Goal: Task Accomplishment & Management: Manage account settings

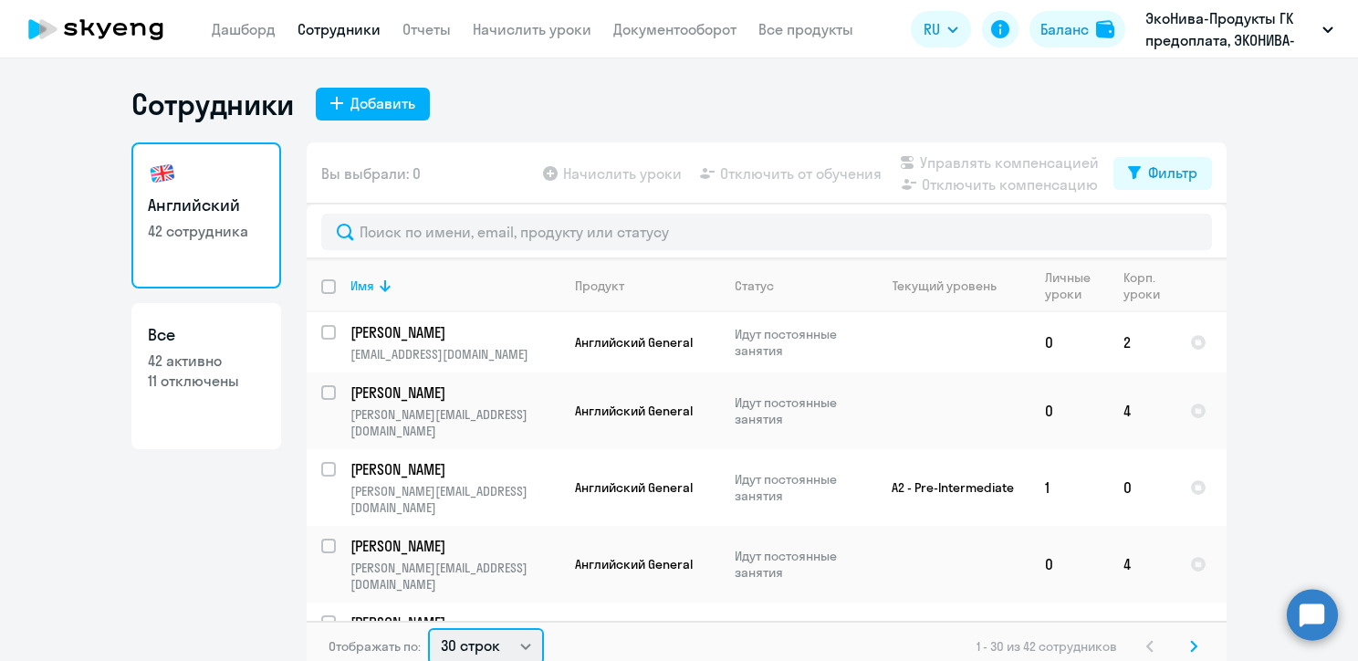
scroll to position [4, 0]
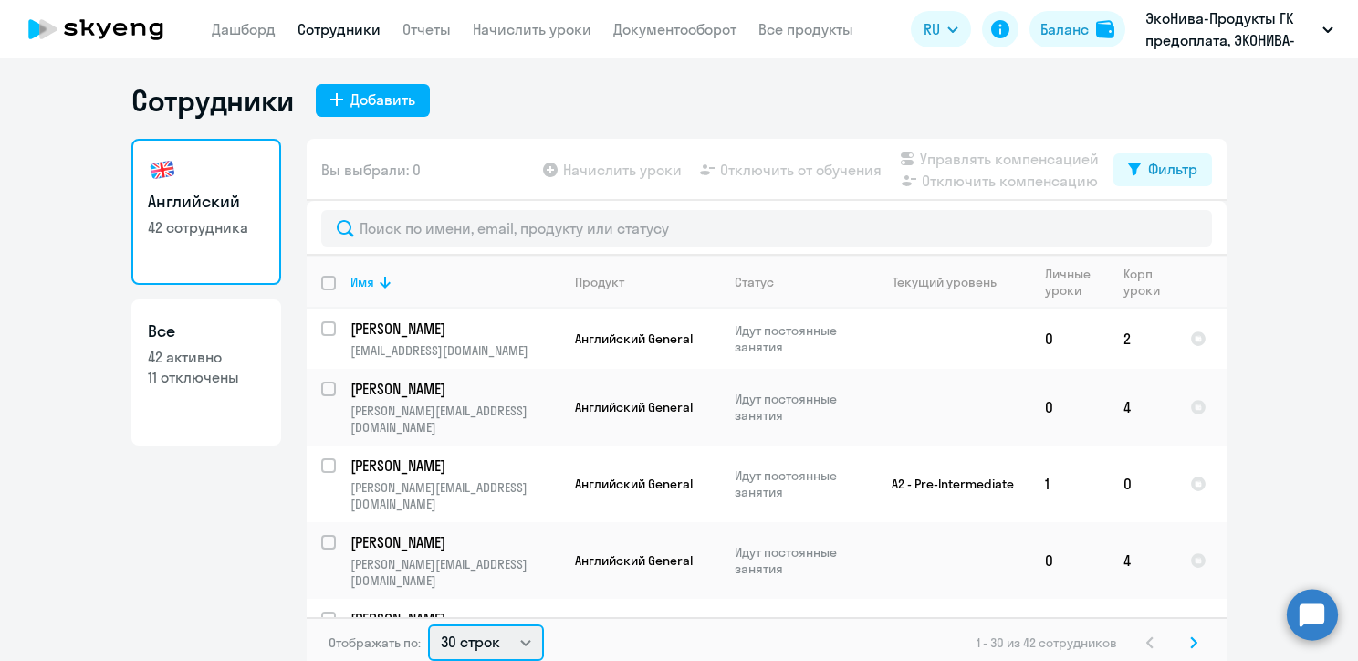
click at [506, 646] on select "30 строк 50 строк 100 строк" at bounding box center [486, 642] width 116 height 37
select select "50"
click at [428, 624] on select "30 строк 50 строк 100 строк" at bounding box center [486, 642] width 116 height 37
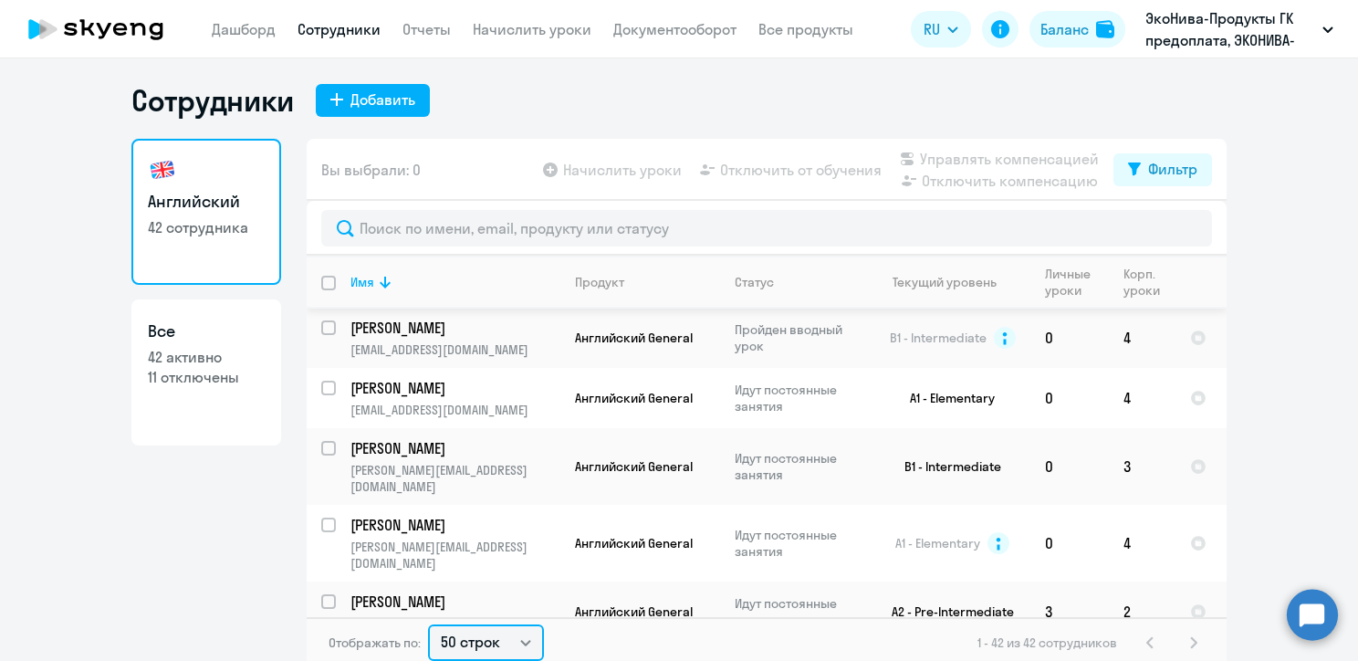
scroll to position [548, 0]
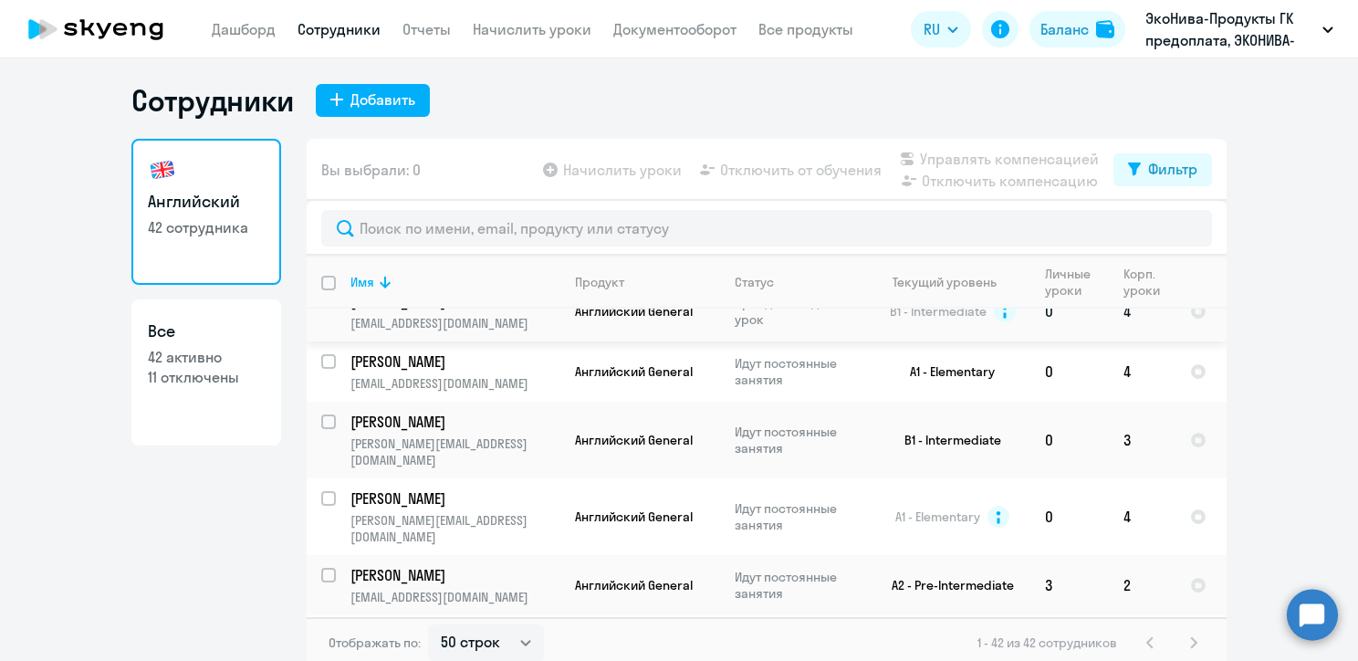
click at [321, 324] on input "select row 3429818" at bounding box center [339, 312] width 37 height 37
checkbox input "true"
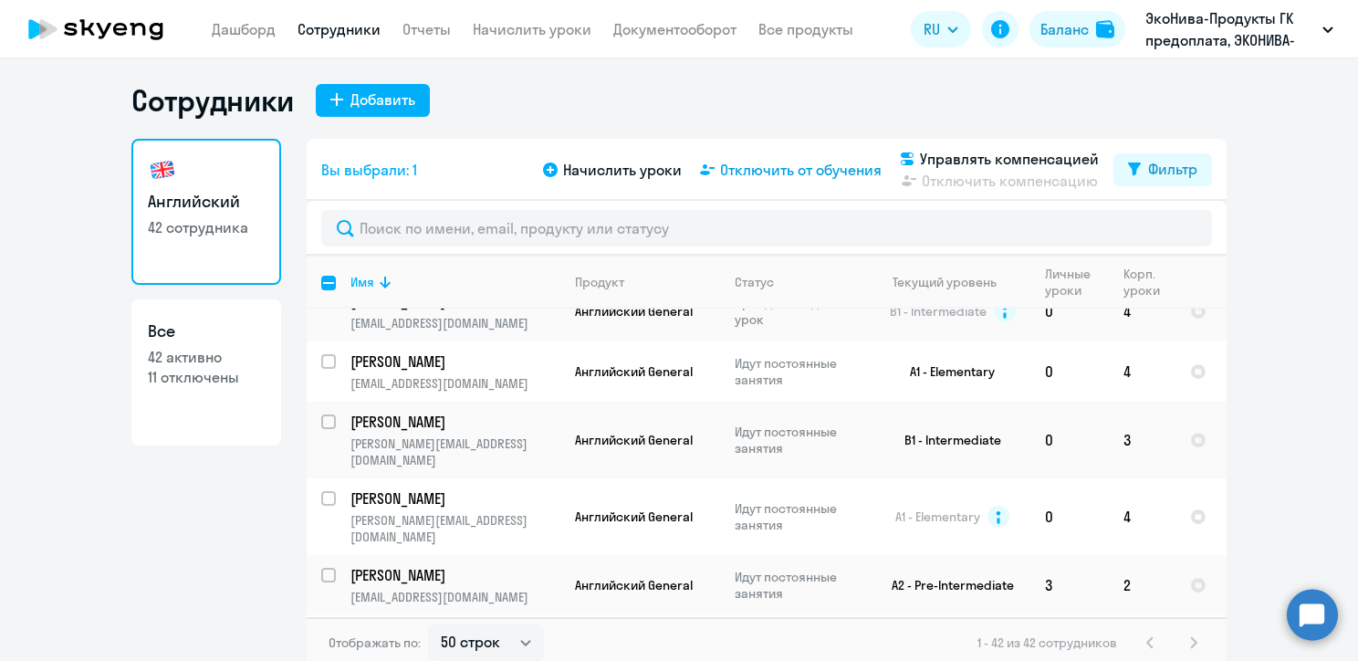
click at [774, 167] on span "Отключить от обучения" at bounding box center [801, 170] width 162 height 22
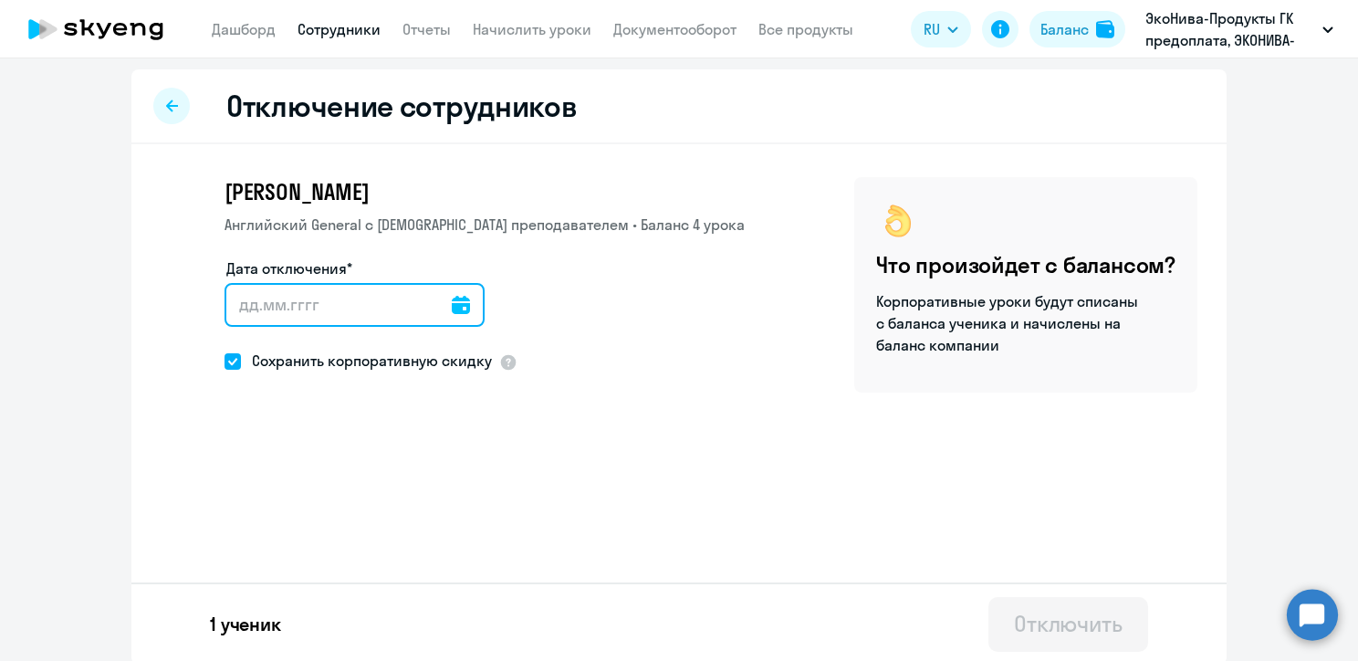
click at [431, 297] on input "Дата отключения*" at bounding box center [355, 305] width 260 height 44
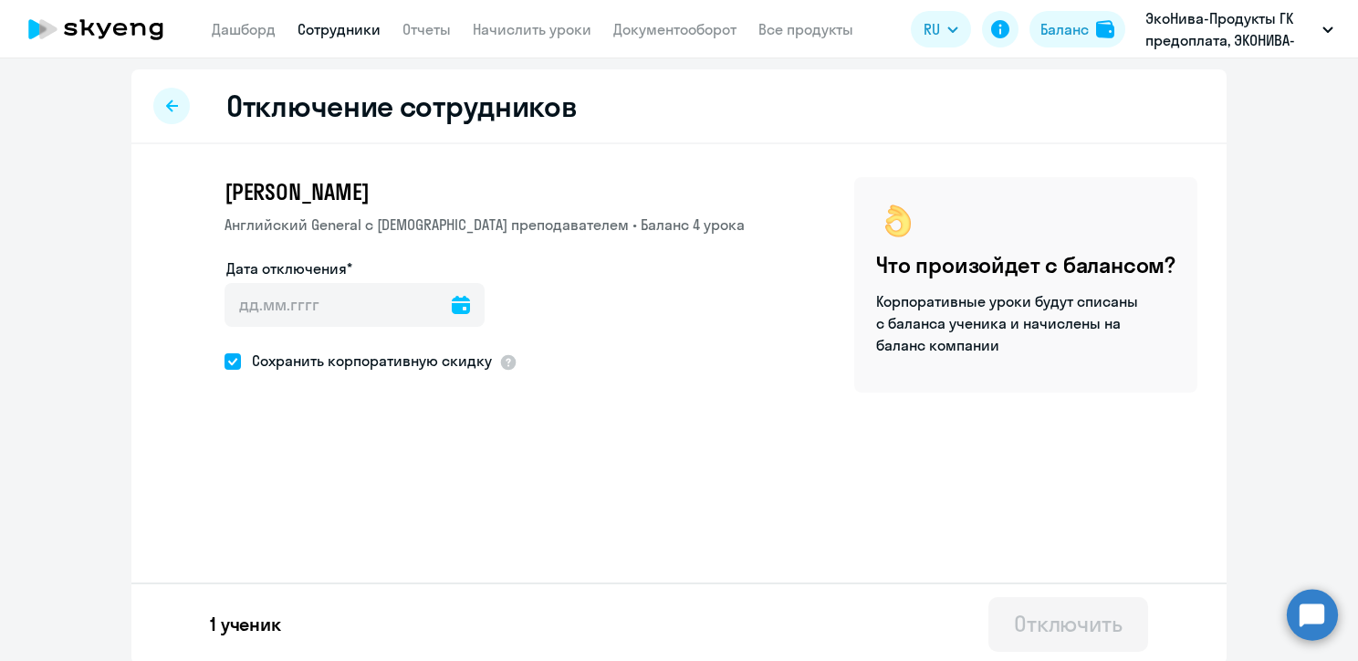
click at [452, 310] on icon at bounding box center [461, 305] width 18 height 18
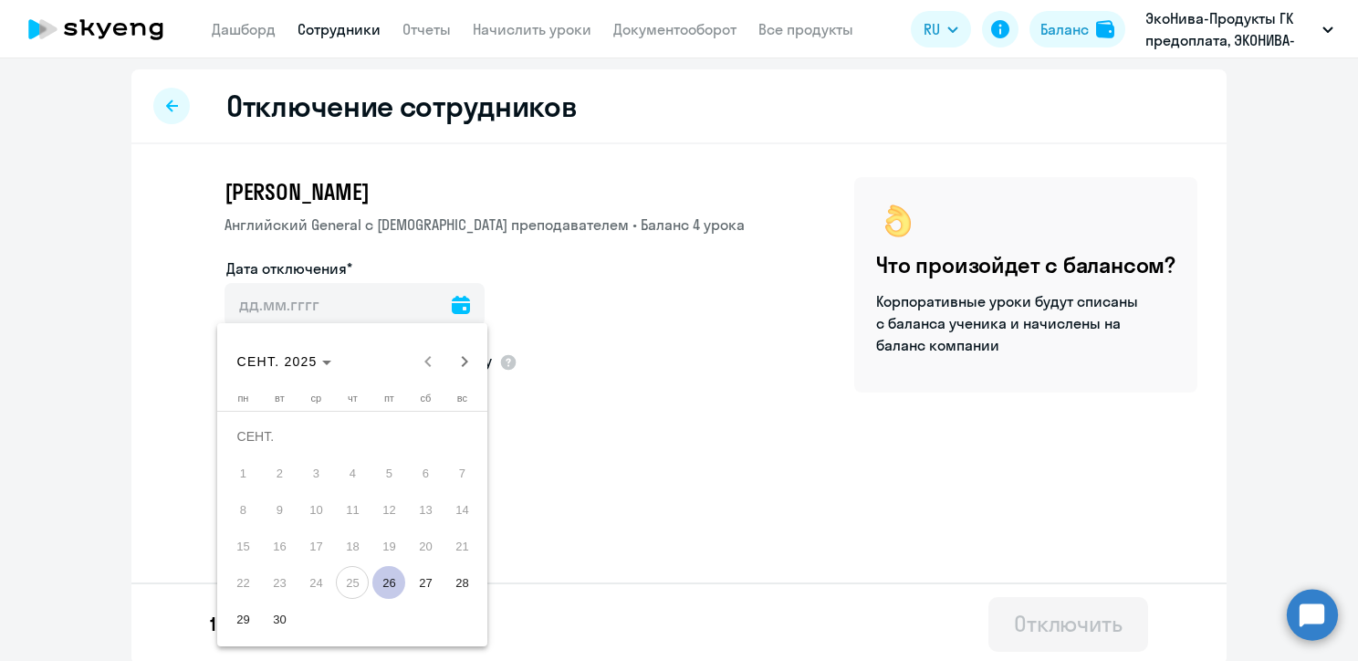
click at [397, 576] on span "26" at bounding box center [388, 582] width 33 height 33
type input "[DATE]"
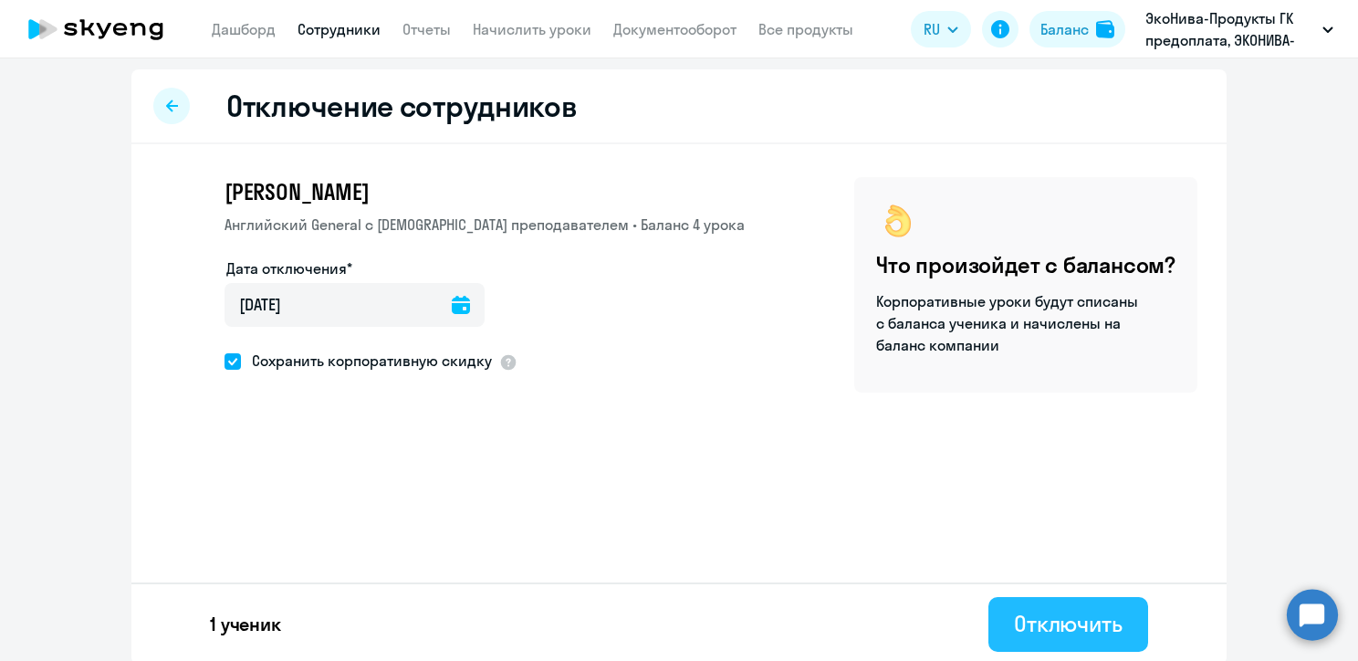
click at [1020, 616] on div "Отключить" at bounding box center [1068, 623] width 109 height 29
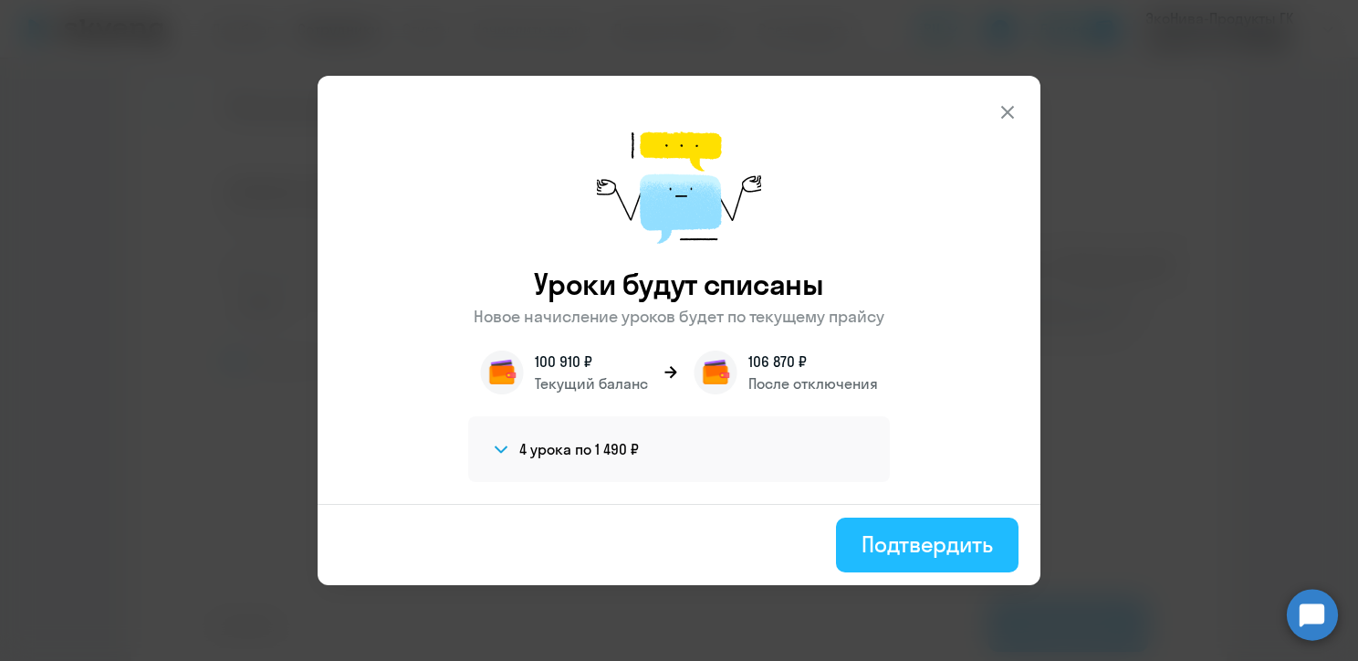
click at [925, 539] on div "Подтвердить" at bounding box center [927, 543] width 131 height 29
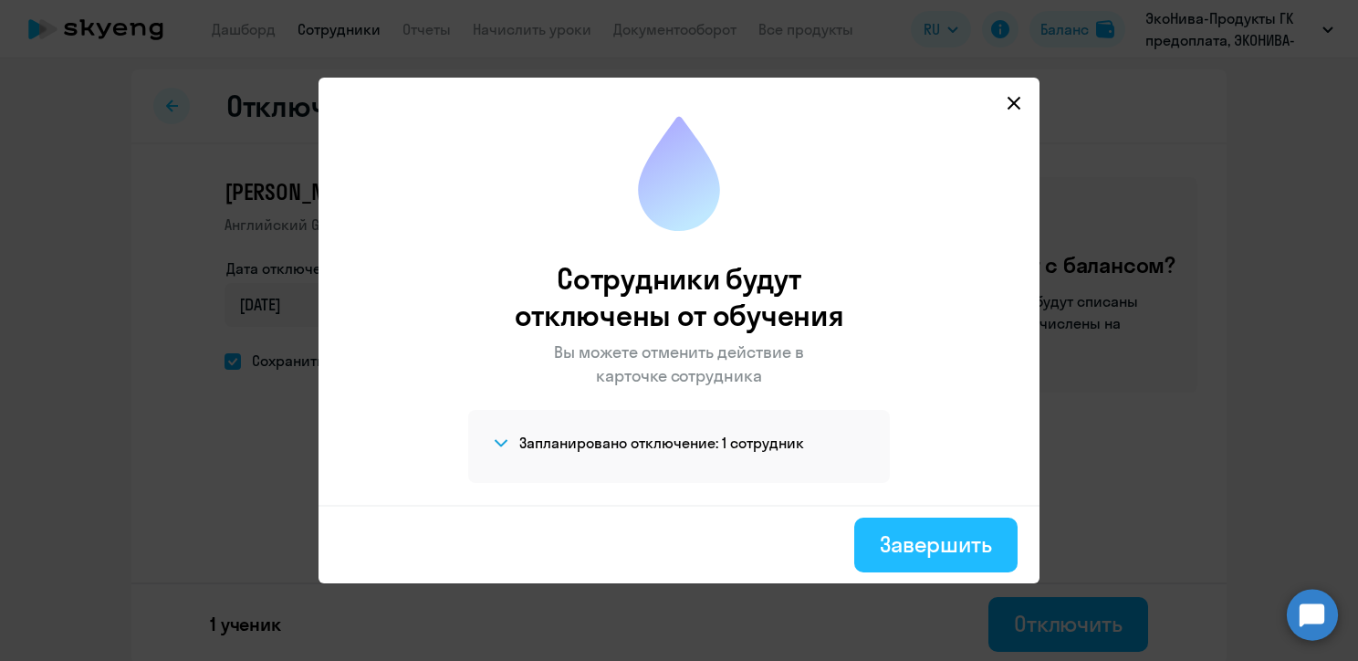
click at [924, 548] on div "Завершить" at bounding box center [936, 543] width 112 height 29
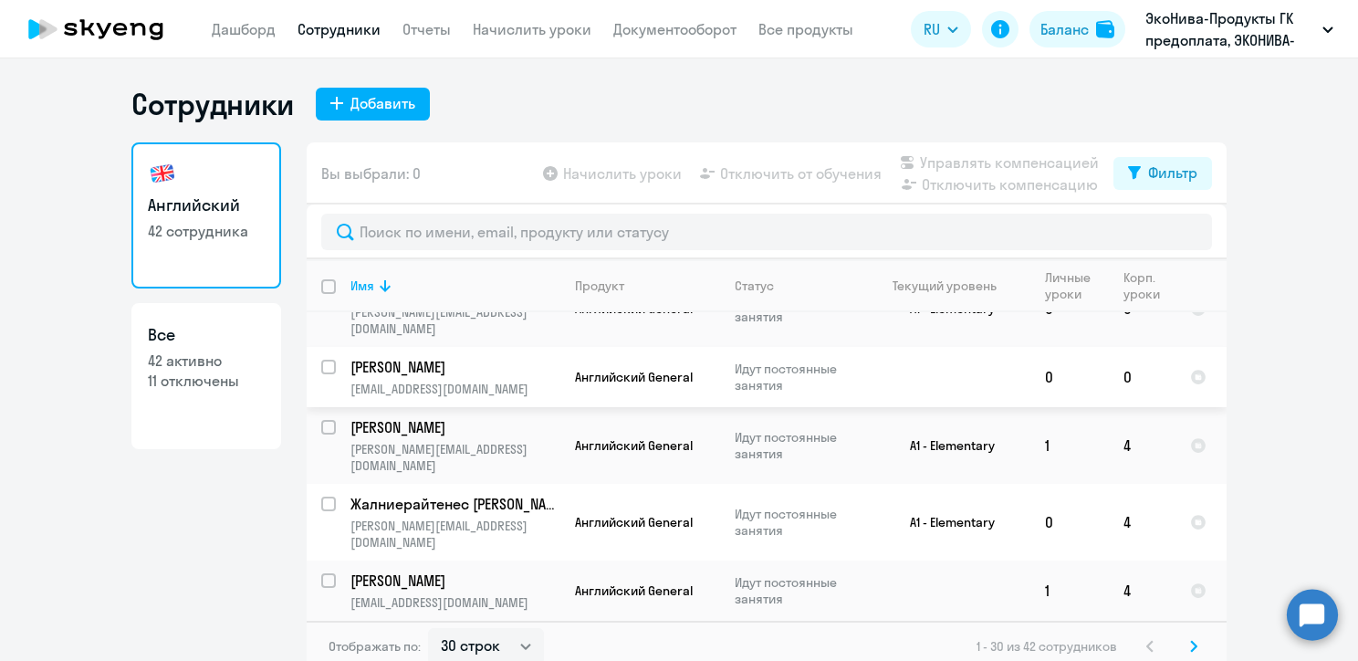
scroll to position [11, 0]
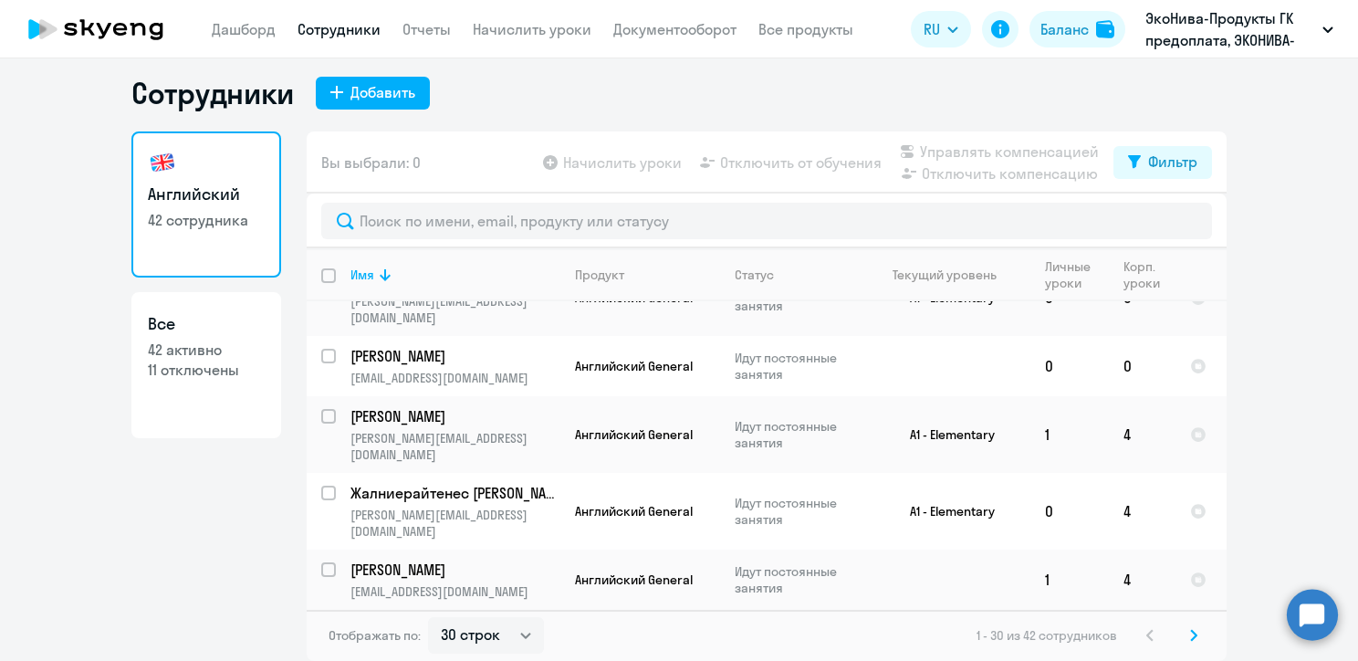
click at [486, 614] on div "Отображать по: 30 строк 50 строк 100 строк 1 - 30 из 42 сотрудников" at bounding box center [767, 635] width 920 height 51
click at [486, 636] on select "30 строк 50 строк 100 строк" at bounding box center [486, 635] width 116 height 37
select select "50"
click at [428, 617] on select "30 строк 50 строк 100 строк" at bounding box center [486, 635] width 116 height 37
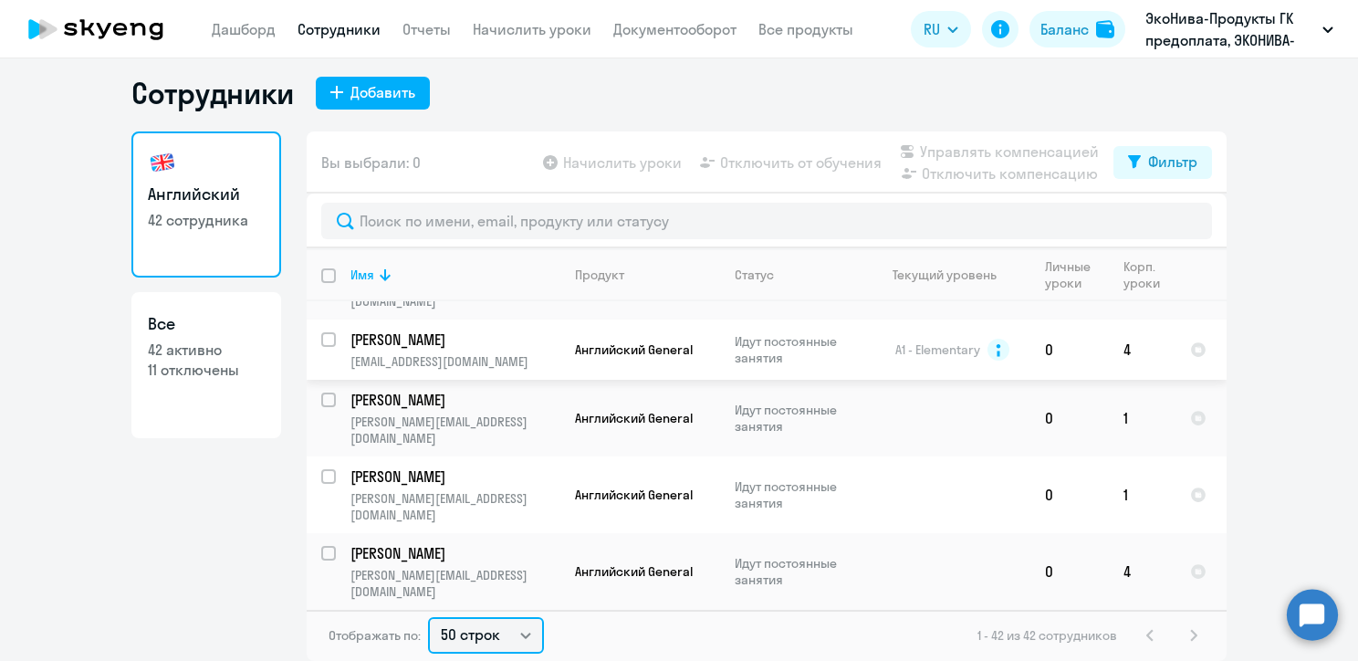
scroll to position [2807, 0]
